Goal: Information Seeking & Learning: Learn about a topic

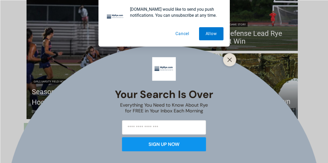
scroll to position [174, 0]
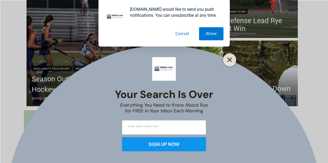
click at [228, 61] on line "Close" at bounding box center [229, 60] width 4 height 4
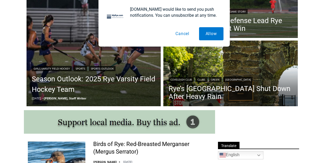
click at [181, 38] on button "Cancel" at bounding box center [182, 33] width 27 height 13
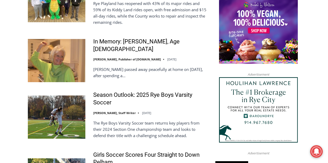
scroll to position [567, 0]
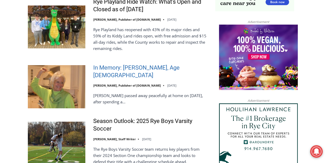
click at [115, 72] on link "In Memory: [PERSON_NAME], Age [DEMOGRAPHIC_DATA]" at bounding box center [150, 71] width 115 height 15
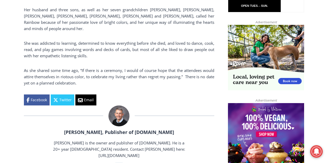
scroll to position [437, 0]
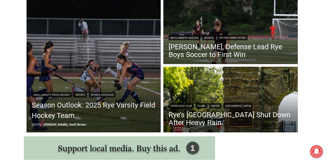
scroll to position [69, 0]
